Goal: Task Accomplishment & Management: Manage account settings

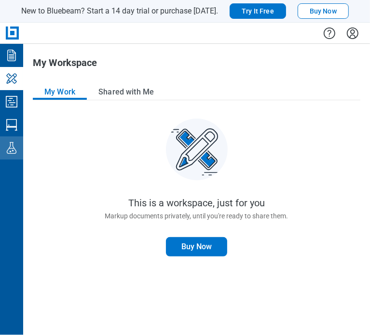
click at [14, 152] on icon "Labs" at bounding box center [11, 147] width 15 height 15
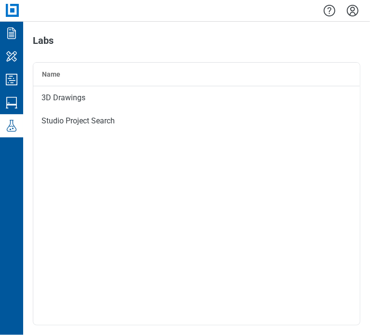
drag, startPoint x: 176, startPoint y: 252, endPoint x: 160, endPoint y: 292, distance: 42.0
click at [176, 252] on div "3D Drawings Studio Project Search" at bounding box center [196, 205] width 327 height 239
click at [351, 14] on icon "Settings" at bounding box center [352, 10] width 15 height 15
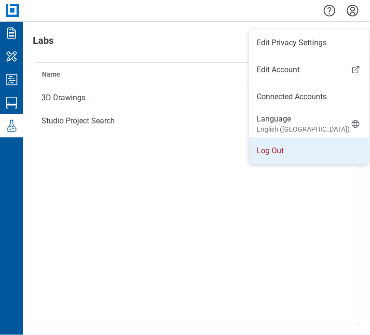
click at [269, 148] on li "Log Out" at bounding box center [309, 151] width 120 height 27
